Goal: Navigation & Orientation: Understand site structure

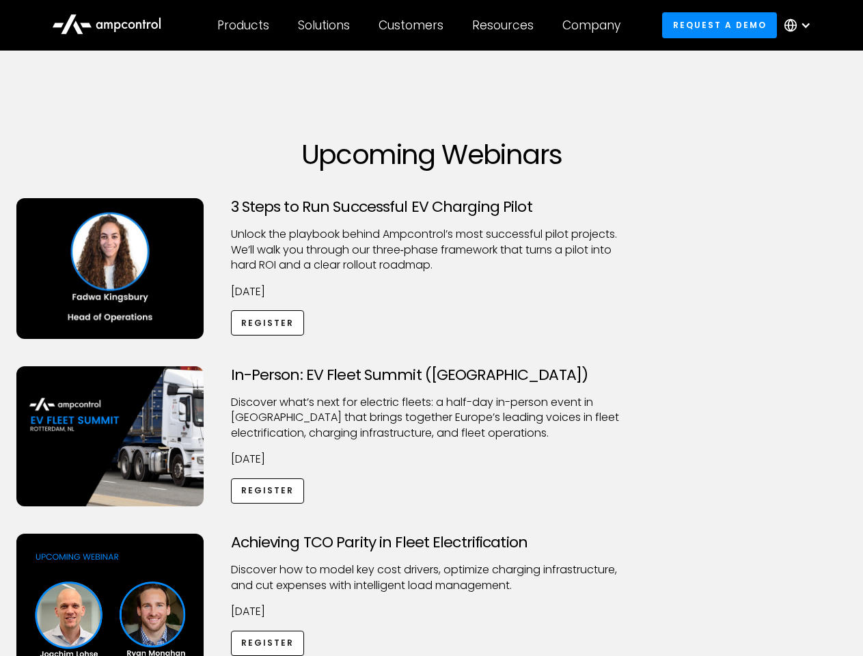
click at [420, 25] on div "Customers" at bounding box center [411, 25] width 65 height 15
click at [243, 25] on div "Products" at bounding box center [243, 25] width 52 height 15
click at [325, 25] on div "Solutions" at bounding box center [324, 25] width 52 height 15
click at [413, 25] on div "Customers" at bounding box center [411, 25] width 65 height 15
click at [506, 25] on div "Resources" at bounding box center [503, 25] width 62 height 15
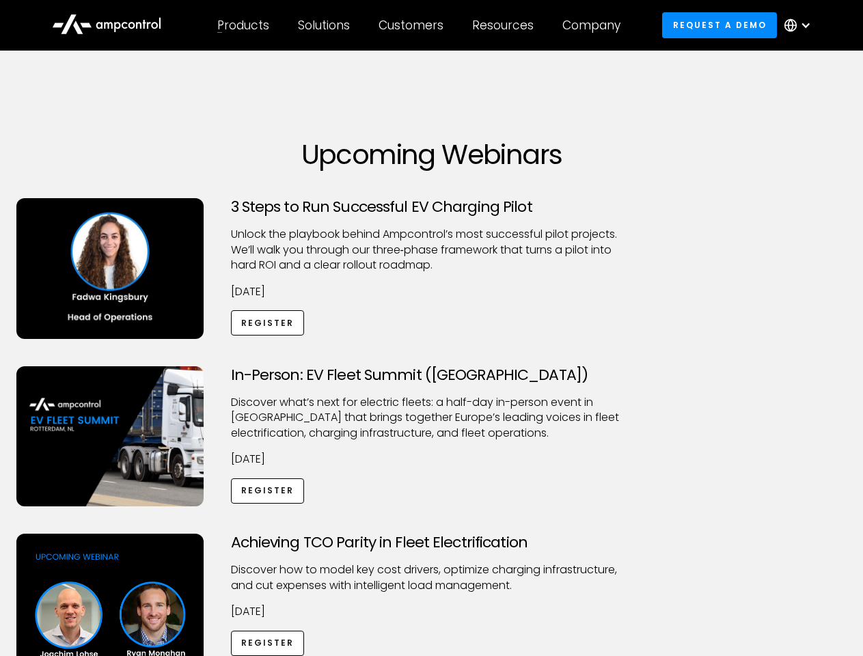
click at [596, 25] on div "Company" at bounding box center [591, 25] width 58 height 15
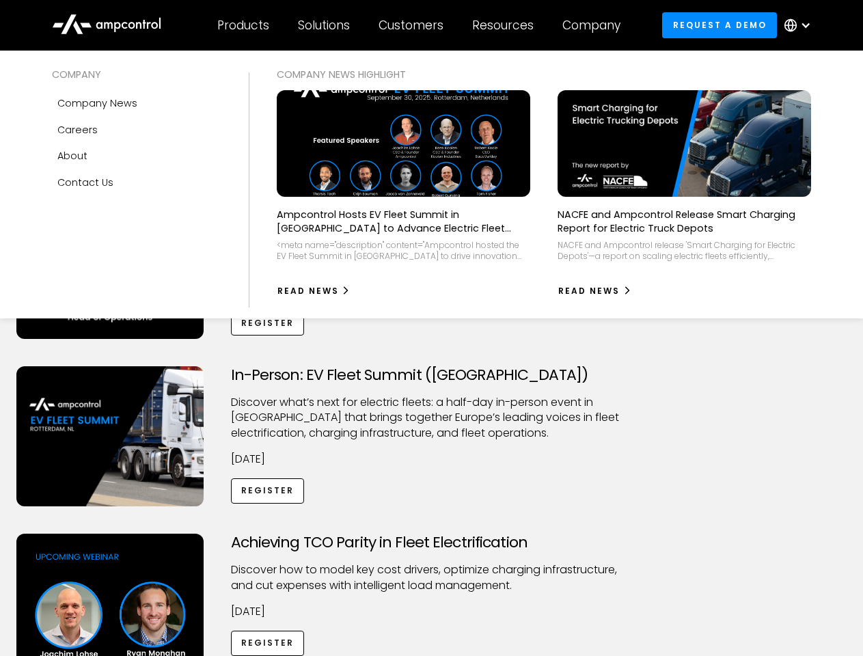
click at [801, 25] on div at bounding box center [805, 25] width 11 height 11
